Goal: Task Accomplishment & Management: Manage account settings

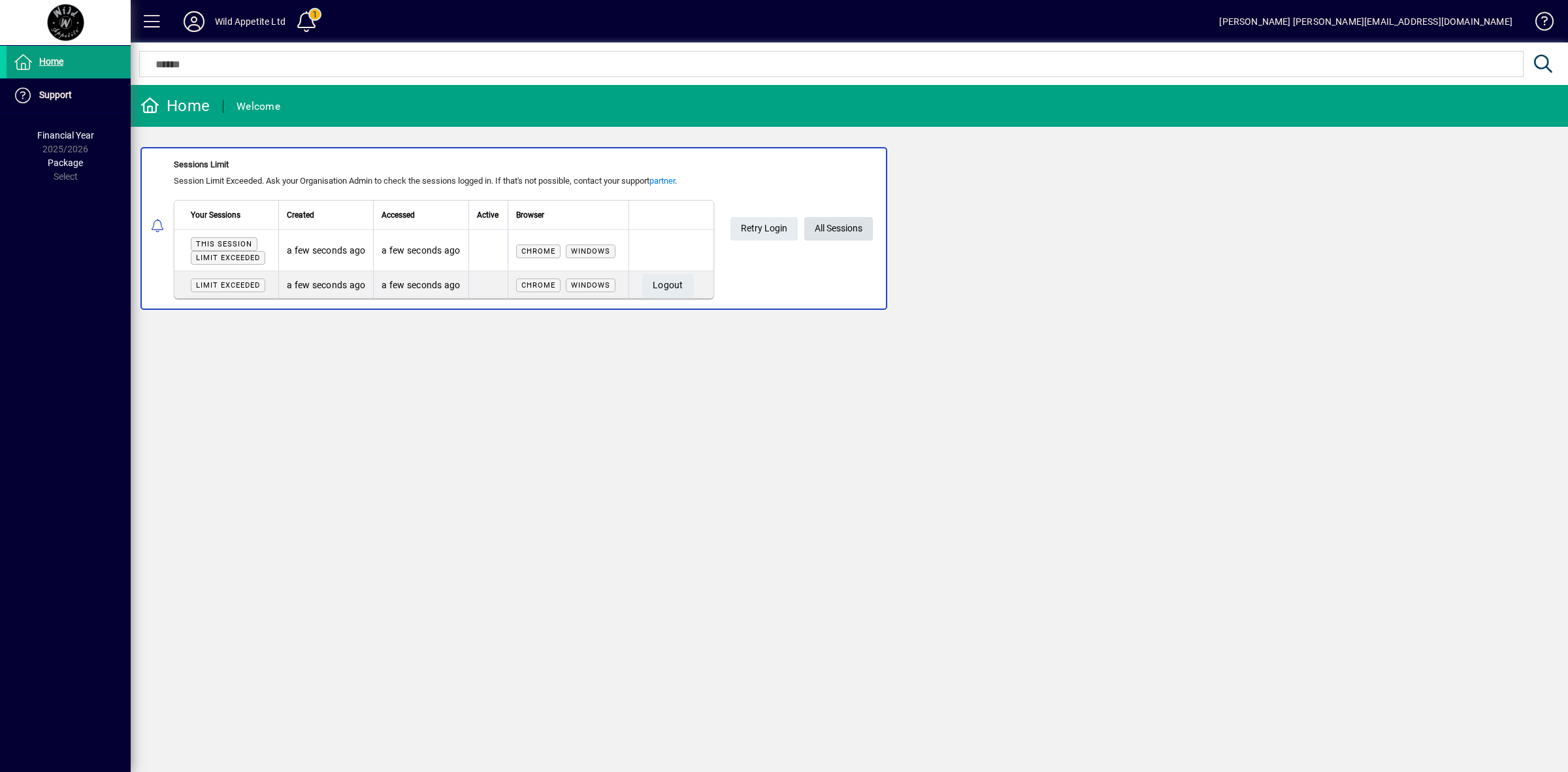
click at [847, 220] on span "All Sessions" at bounding box center [838, 228] width 47 height 22
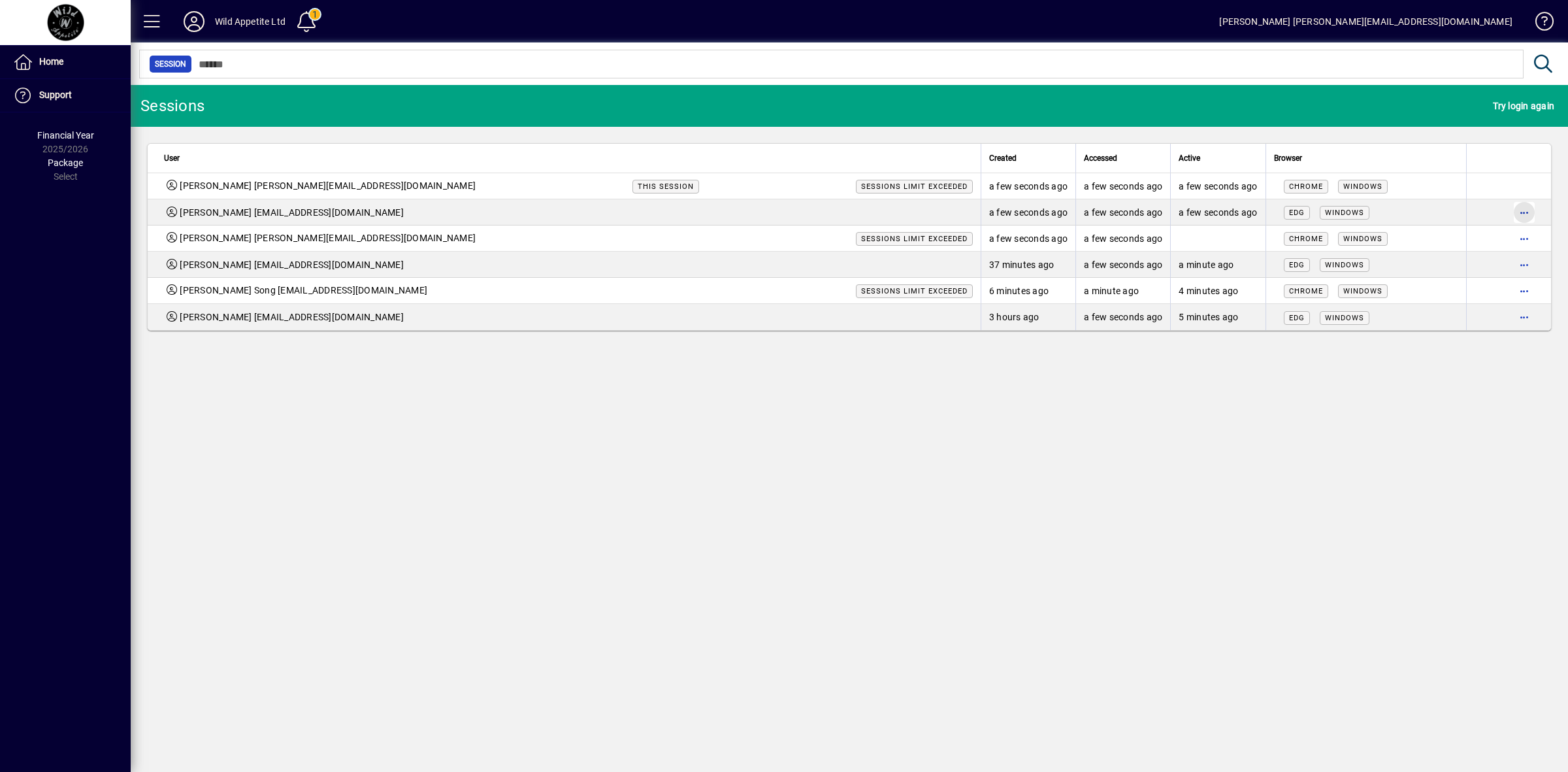
click at [1523, 207] on span "button" at bounding box center [1524, 212] width 31 height 31
click at [1439, 238] on span "Logout" at bounding box center [1469, 240] width 110 height 15
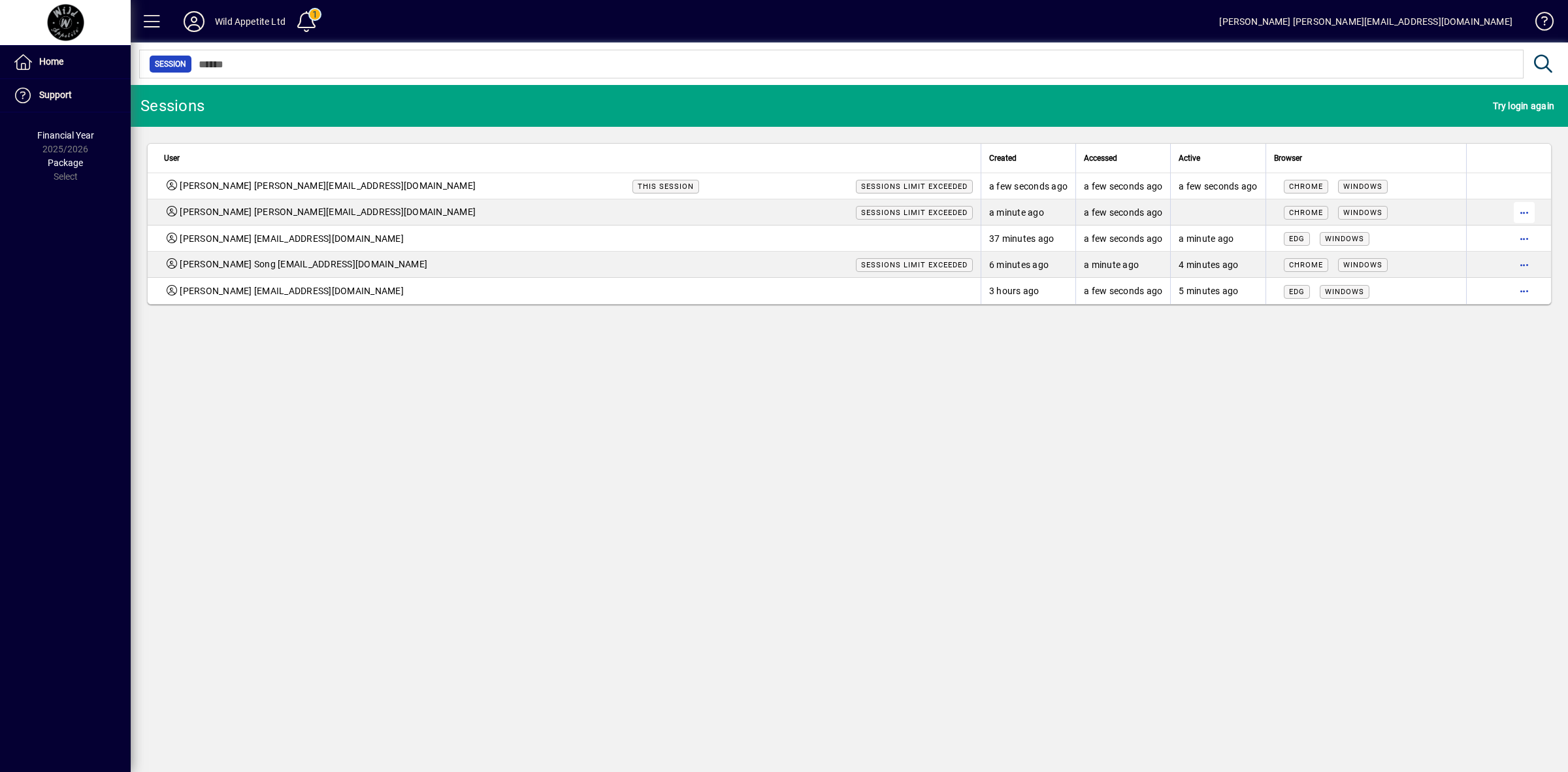
click at [1526, 213] on span "button" at bounding box center [1524, 212] width 31 height 31
click at [1445, 240] on span "Logout" at bounding box center [1469, 240] width 110 height 15
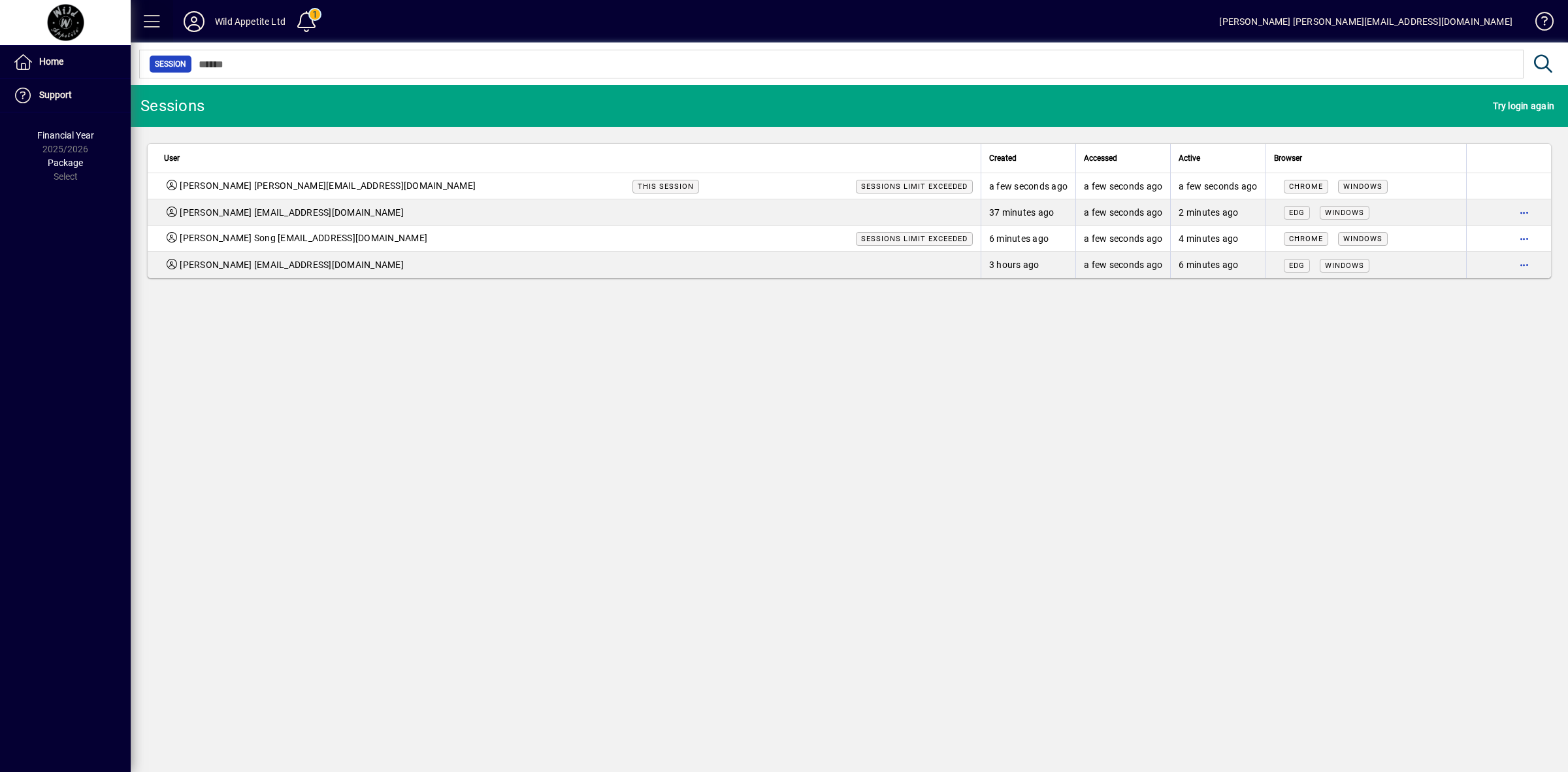
click at [150, 18] on span at bounding box center [152, 21] width 31 height 31
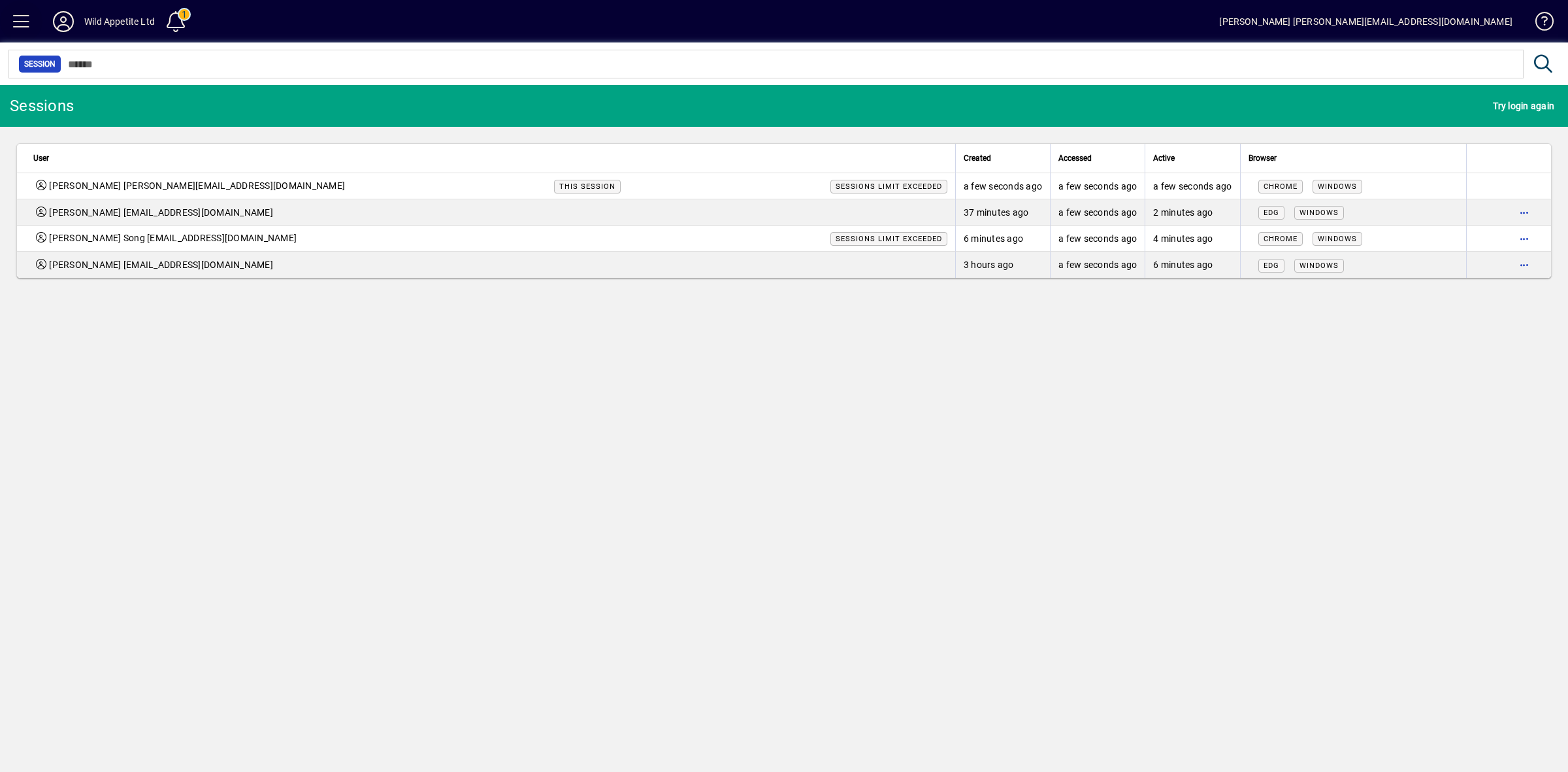
click at [21, 16] on span at bounding box center [21, 21] width 31 height 31
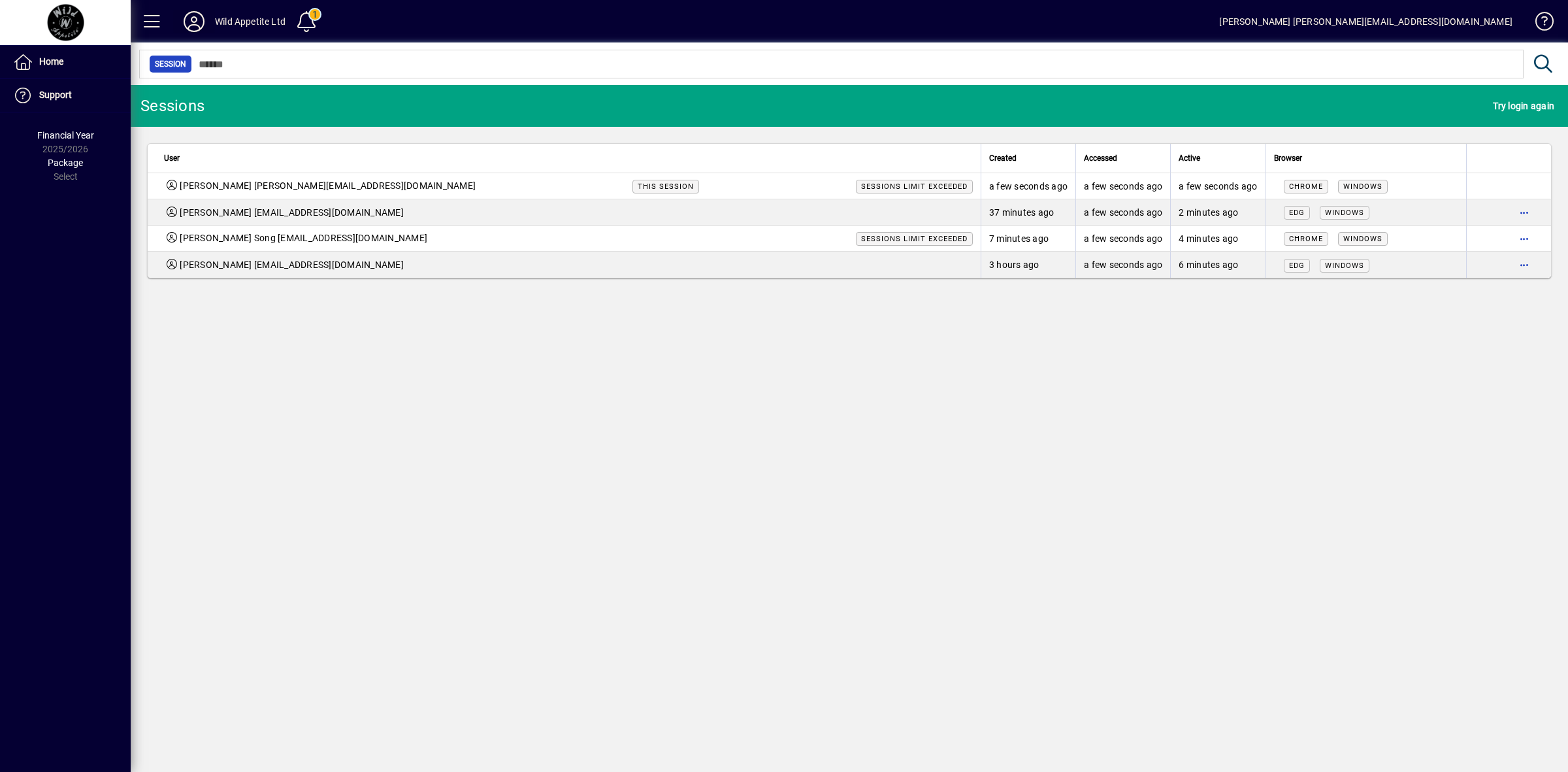
click at [193, 18] on icon at bounding box center [193, 22] width 26 height 21
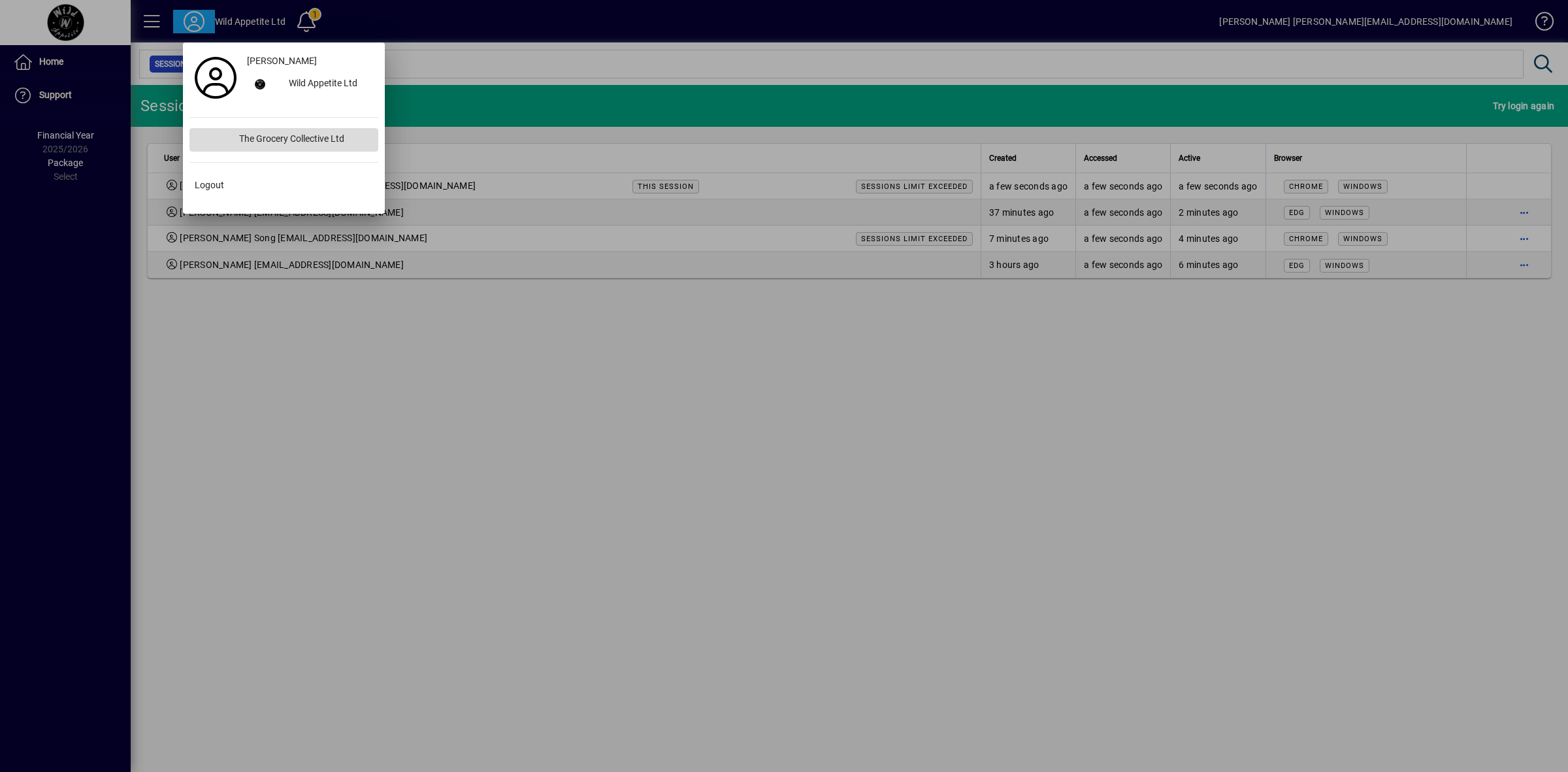
click at [252, 140] on div "The Grocery Collective Ltd" at bounding box center [303, 140] width 149 height 24
